Goal: Entertainment & Leisure: Consume media (video, audio)

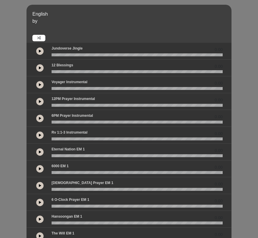
click at [40, 88] on button at bounding box center [39, 84] width 7 height 7
click at [41, 86] on button at bounding box center [39, 84] width 7 height 7
click at [37, 84] on button at bounding box center [39, 84] width 7 height 7
click at [38, 85] on button at bounding box center [39, 84] width 7 height 7
click at [41, 152] on icon at bounding box center [40, 151] width 2 height 3
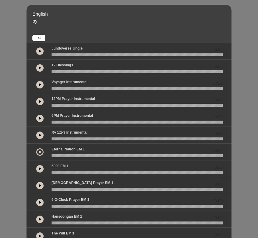
click at [41, 152] on icon at bounding box center [40, 151] width 2 height 3
click at [41, 136] on button at bounding box center [39, 134] width 7 height 7
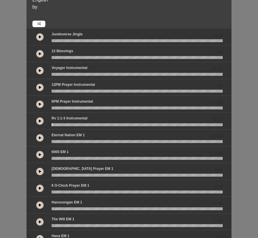
scroll to position [22, 0]
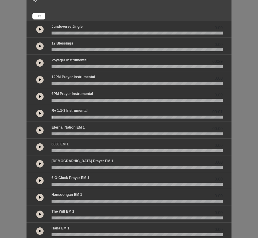
click at [39, 181] on icon at bounding box center [40, 180] width 2 height 3
click at [40, 97] on icon at bounding box center [40, 96] width 2 height 3
click at [39, 80] on icon at bounding box center [40, 79] width 2 height 3
click at [41, 164] on button at bounding box center [39, 163] width 7 height 7
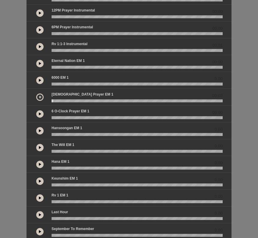
scroll to position [100, 0]
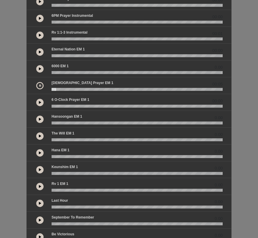
click at [81, 87] on div "Congregation prayer EM 1 00:05" at bounding box center [137, 84] width 178 height 8
click at [82, 89] on wave at bounding box center [137, 89] width 171 height 3
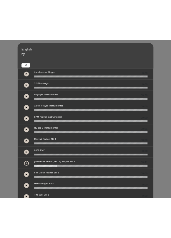
scroll to position [0, 0]
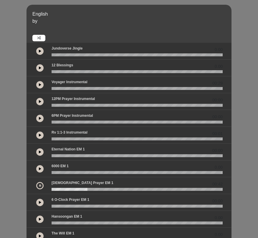
click at [41, 84] on button at bounding box center [39, 84] width 7 height 7
click at [39, 101] on icon at bounding box center [40, 101] width 2 height 3
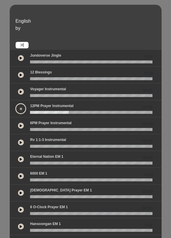
click at [19, 108] on button at bounding box center [20, 108] width 11 height 11
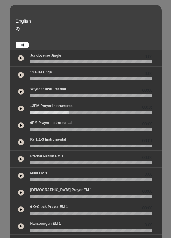
click at [21, 109] on icon at bounding box center [21, 108] width 2 height 3
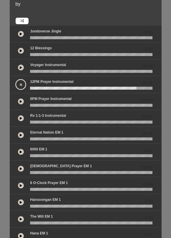
scroll to position [15, 0]
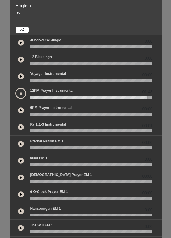
click at [32, 98] on wave at bounding box center [91, 96] width 123 height 3
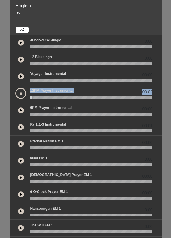
drag, startPoint x: 34, startPoint y: 98, endPoint x: 25, endPoint y: 98, distance: 8.8
click at [25, 98] on div "00:02" at bounding box center [85, 93] width 141 height 11
drag, startPoint x: 34, startPoint y: 97, endPoint x: 27, endPoint y: 97, distance: 7.1
click at [27, 97] on div at bounding box center [92, 96] width 130 height 3
drag, startPoint x: 35, startPoint y: 99, endPoint x: 29, endPoint y: 99, distance: 5.9
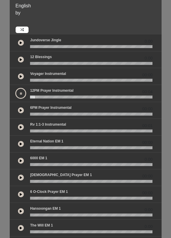
click at [30, 99] on div "00:04" at bounding box center [86, 93] width 152 height 17
click at [23, 95] on button at bounding box center [20, 93] width 11 height 11
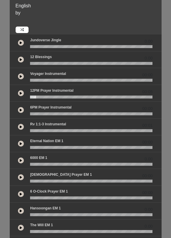
click at [36, 98] on div "00:05" at bounding box center [86, 93] width 152 height 17
drag, startPoint x: 38, startPoint y: 97, endPoint x: 29, endPoint y: 97, distance: 8.2
click at [30, 97] on div at bounding box center [92, 96] width 130 height 3
click at [22, 95] on button at bounding box center [21, 93] width 6 height 6
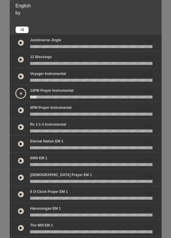
click at [21, 94] on icon at bounding box center [21, 93] width 2 height 3
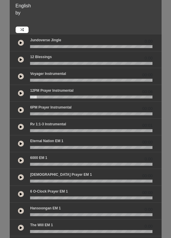
click at [21, 94] on icon at bounding box center [21, 93] width 2 height 3
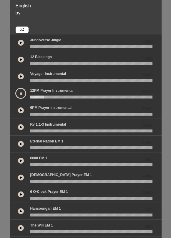
click at [21, 94] on icon at bounding box center [21, 93] width 2 height 3
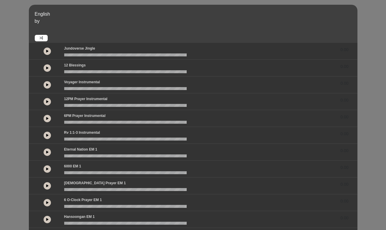
click at [171, 125] on div "0.00" at bounding box center [193, 118] width 329 height 17
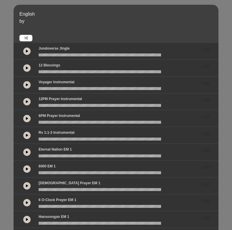
click at [27, 102] on icon at bounding box center [27, 101] width 2 height 3
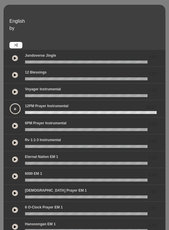
click at [18, 93] on button at bounding box center [15, 92] width 6 height 6
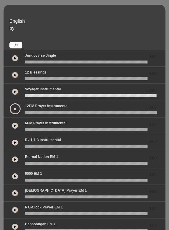
click at [16, 93] on icon at bounding box center [15, 91] width 2 height 3
click at [14, 111] on button at bounding box center [15, 108] width 11 height 11
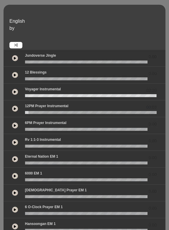
drag, startPoint x: 28, startPoint y: 114, endPoint x: 23, endPoint y: 114, distance: 5.0
click at [24, 114] on div "00:03" at bounding box center [85, 108] width 162 height 17
click at [14, 110] on button at bounding box center [15, 108] width 6 height 6
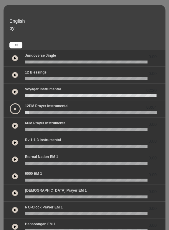
drag, startPoint x: 30, startPoint y: 113, endPoint x: 23, endPoint y: 113, distance: 6.8
click at [23, 113] on div at bounding box center [91, 112] width 139 height 3
click at [17, 108] on button at bounding box center [15, 108] width 11 height 11
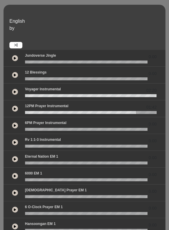
drag, startPoint x: 155, startPoint y: 96, endPoint x: 57, endPoint y: 98, distance: 98.1
click at [57, 98] on div "02:20" at bounding box center [85, 91] width 162 height 17
click at [30, 97] on div "02:20" at bounding box center [85, 91] width 162 height 17
click at [27, 96] on wave at bounding box center [91, 95] width 132 height 3
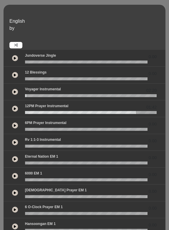
click at [26, 96] on wave at bounding box center [91, 95] width 132 height 3
click at [25, 96] on wave at bounding box center [91, 95] width 132 height 3
click at [15, 92] on icon at bounding box center [15, 91] width 2 height 3
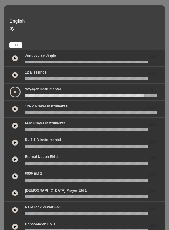
click at [14, 92] on icon at bounding box center [15, 91] width 2 height 3
